Goal: Navigation & Orientation: Understand site structure

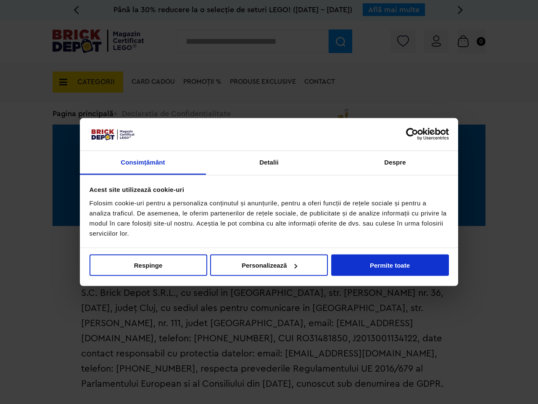
click at [269, 202] on div "Folosim cookie-uri pentru a personaliza conținutul și anunțurile, pentru a ofer…" at bounding box center [269, 218] width 359 height 40
click at [143, 162] on link "Consimțământ" at bounding box center [143, 163] width 126 height 24
click at [269, 162] on link "Detalii" at bounding box center [269, 163] width 126 height 24
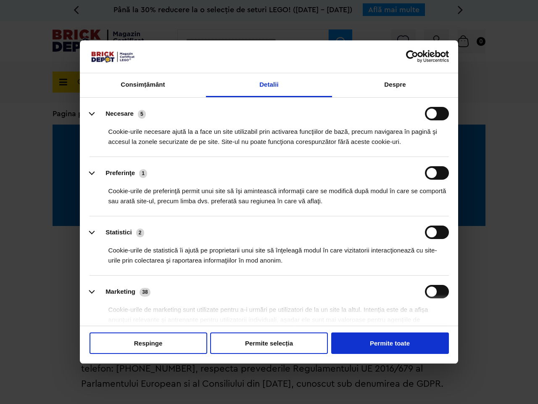
click at [395, 162] on li "Preferinţe 1 Cookie-urile de preferinţă permit unui site să îşi amintească info…" at bounding box center [269, 186] width 359 height 59
click at [269, 265] on div "Cookie-urile de statistică îi ajută pe proprietarii unui site să înţeleagă modu…" at bounding box center [269, 252] width 359 height 26
click at [148, 265] on div "Cookie-urile de statistică îi ajută pe proprietarii unui site să înţeleagă modu…" at bounding box center [269, 252] width 359 height 26
click at [269, 265] on div "Cookie-urile de statistică îi ajută pe proprietarii unui site să înţeleagă modu…" at bounding box center [269, 252] width 359 height 26
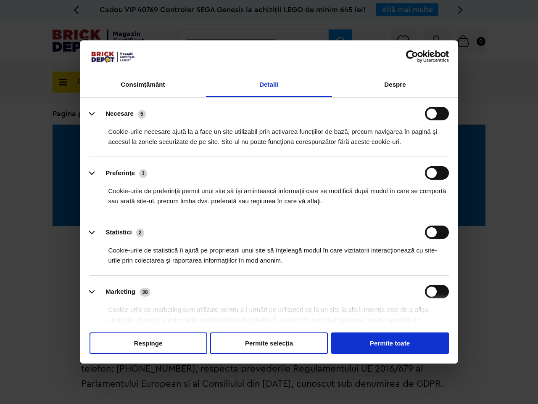
click at [390, 265] on div "Cookie-urile de statistică îi ajută pe proprietarii unui site să înţeleagă modu…" at bounding box center [269, 252] width 359 height 26
